Goal: Obtain resource: Obtain resource

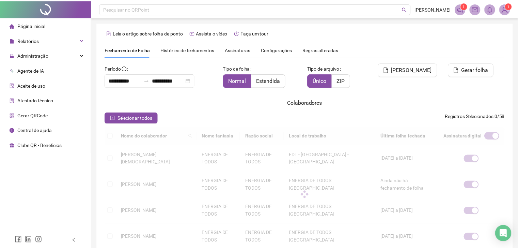
scroll to position [11, 0]
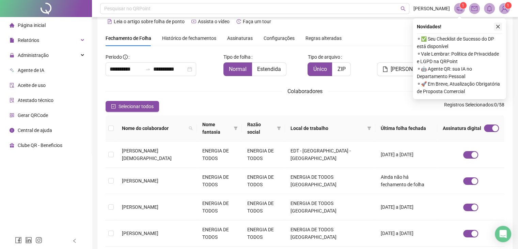
click at [497, 26] on icon "close" at bounding box center [497, 26] width 5 height 5
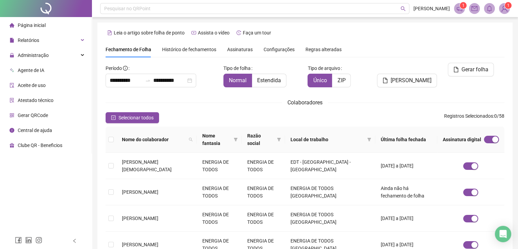
scroll to position [0, 0]
click at [403, 76] on span "[PERSON_NAME]" at bounding box center [411, 80] width 41 height 8
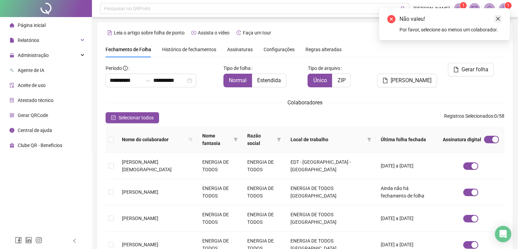
click at [496, 19] on icon "close" at bounding box center [497, 18] width 5 height 5
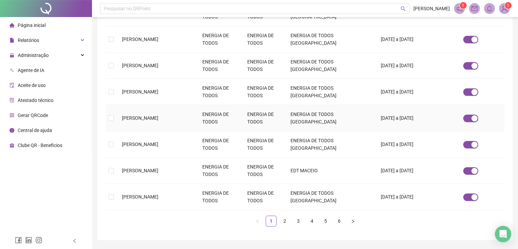
scroll to position [217, 0]
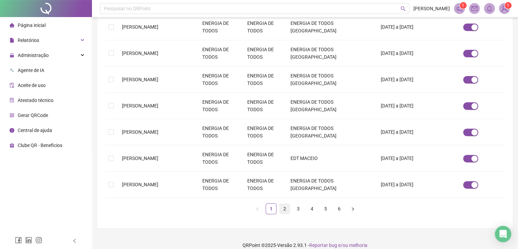
click at [283, 203] on link "2" at bounding box center [285, 208] width 10 height 10
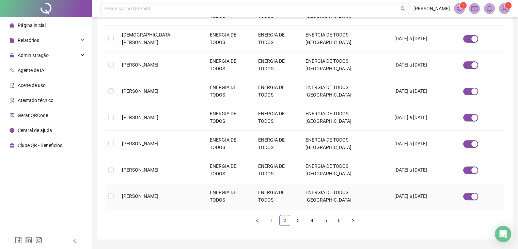
scroll to position [225, 0]
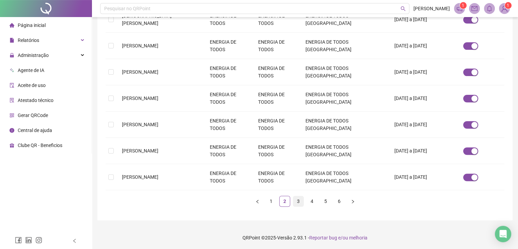
click at [299, 203] on link "3" at bounding box center [298, 201] width 10 height 10
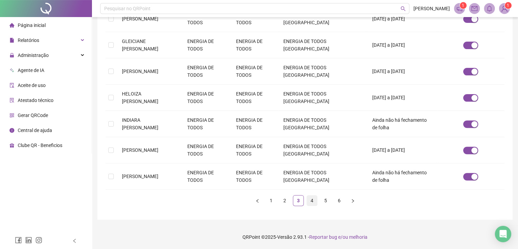
click at [314, 203] on link "4" at bounding box center [312, 200] width 10 height 10
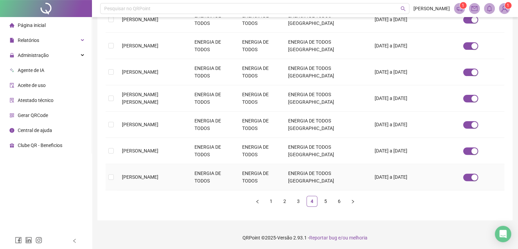
click at [139, 179] on td "[PERSON_NAME]" at bounding box center [152, 177] width 73 height 26
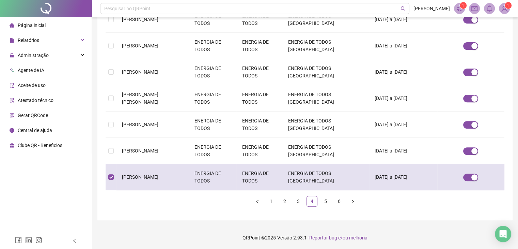
scroll to position [15, 0]
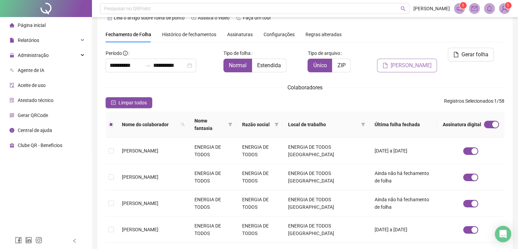
click at [418, 61] on span "[PERSON_NAME]" at bounding box center [411, 65] width 41 height 8
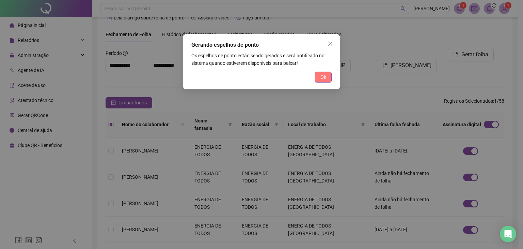
click at [317, 73] on button "Ok" at bounding box center [323, 77] width 17 height 11
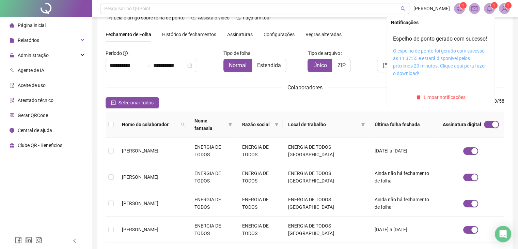
click at [452, 60] on link "O espelho de ponto foi gerado com sucesso às 11:37:55 e estará disponível pelos…" at bounding box center [439, 62] width 93 height 28
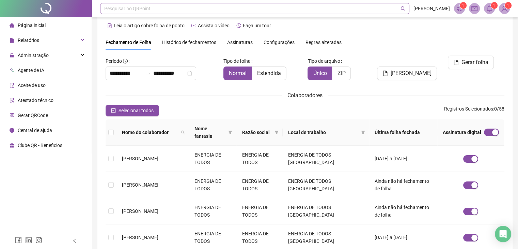
scroll to position [0, 0]
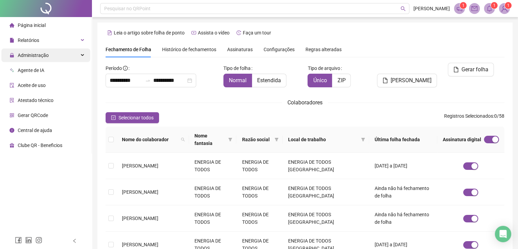
click at [74, 57] on div "Administração" at bounding box center [45, 55] width 89 height 14
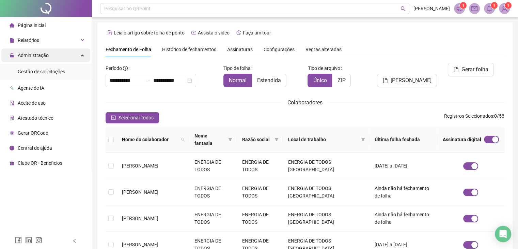
click at [74, 58] on div "Administração" at bounding box center [45, 55] width 89 height 14
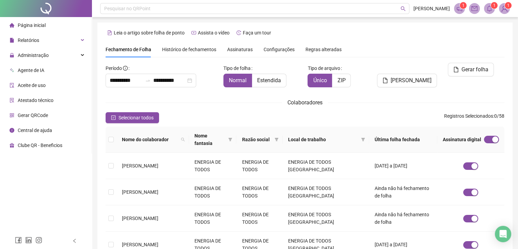
click at [47, 102] on span "Atestado técnico" at bounding box center [36, 99] width 36 height 5
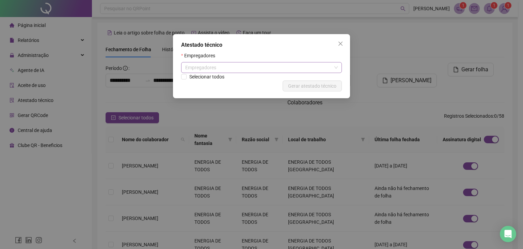
click at [199, 68] on div "Empregadores" at bounding box center [261, 67] width 161 height 11
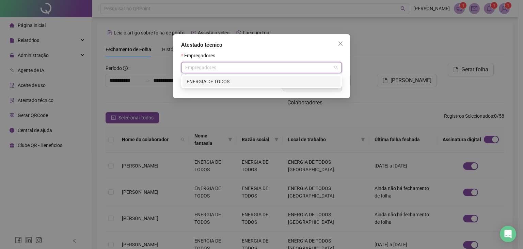
click at [201, 81] on div "ENERGIA DE TODOS" at bounding box center [262, 81] width 150 height 7
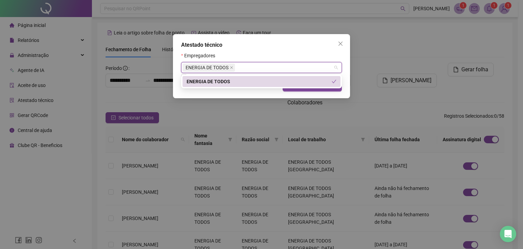
click at [233, 93] on div "Atestado técnico Empregadores ENERGIA DE TODOS Selecionar todos Cancelar Gerar …" at bounding box center [261, 66] width 177 height 64
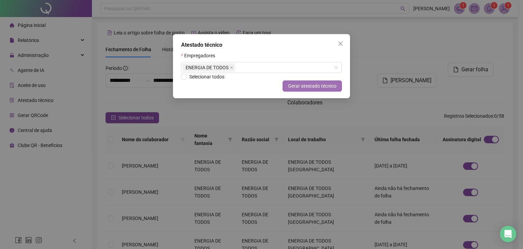
click at [297, 87] on span "Gerar atestado técnico" at bounding box center [312, 85] width 48 height 7
click at [341, 48] on button "Close" at bounding box center [340, 43] width 11 height 11
